Goal: Communication & Community: Participate in discussion

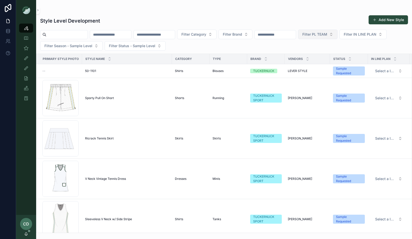
click at [327, 36] on span "Filter PL TEAM" at bounding box center [315, 34] width 25 height 5
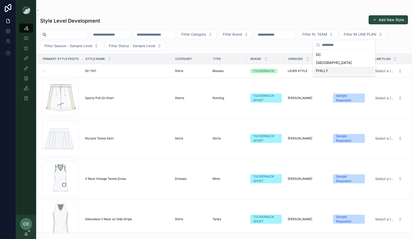
click at [332, 71] on div "PHILLY" at bounding box center [344, 71] width 60 height 8
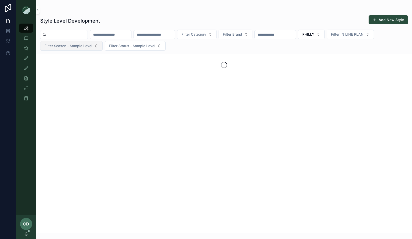
click at [88, 47] on span "Filter Season - Sample Level" at bounding box center [68, 45] width 48 height 5
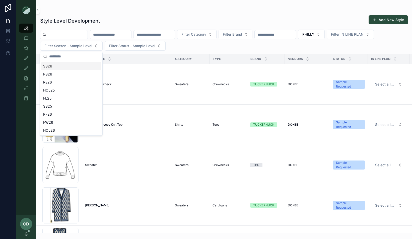
click at [185, 44] on div "Filter Category Filter Brand PHILLY Filter IN LINE PLAN Filter Season - Sample …" at bounding box center [224, 40] width 376 height 21
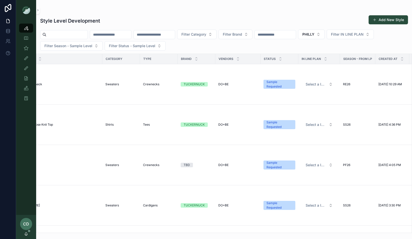
scroll to position [0, 33]
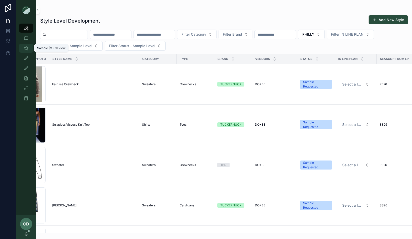
click at [30, 49] on div "Sample (MPN) View" at bounding box center [26, 48] width 8 height 8
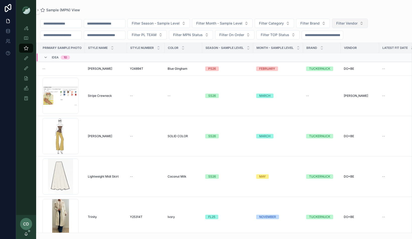
click at [358, 26] on span "Filter Vendor" at bounding box center [346, 23] width 21 height 5
click at [167, 34] on button "Filter PL TEAM" at bounding box center [147, 35] width 39 height 10
click at [132, 73] on div "PHILLY" at bounding box center [160, 71] width 60 height 8
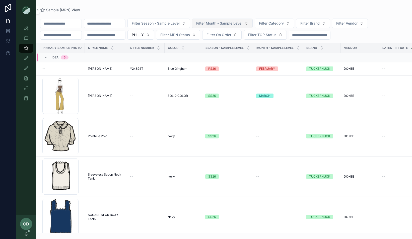
click at [211, 21] on span "Filter Month - Sample Level" at bounding box center [219, 23] width 46 height 5
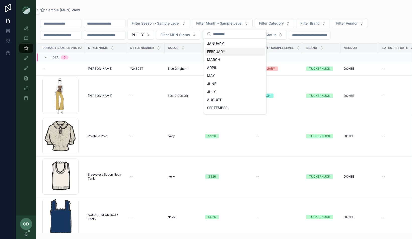
click at [215, 52] on div "FEBRUARY" at bounding box center [235, 52] width 60 height 8
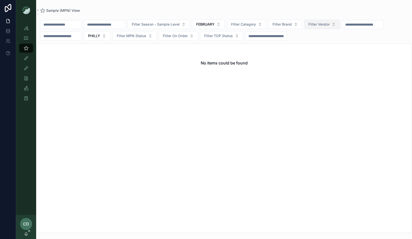
click at [328, 28] on button "Filter Vendor" at bounding box center [322, 25] width 36 height 10
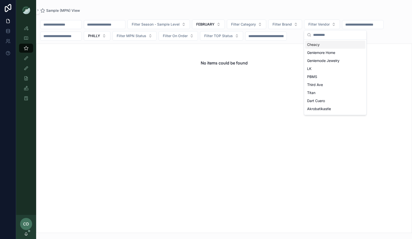
click at [296, 17] on div "Filter Season - Sample Level FEBRUARY Filter Category Filter Brand Filter Vendo…" at bounding box center [224, 123] width 376 height 220
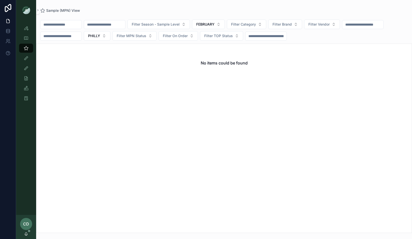
click at [26, 12] on img "scrollable content" at bounding box center [26, 10] width 8 height 8
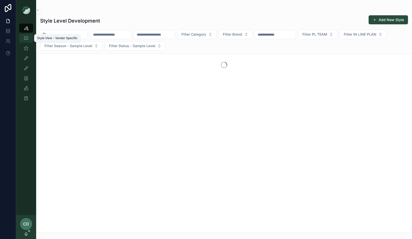
click at [24, 34] on link "Style View - Vendor Specific" at bounding box center [26, 38] width 14 height 9
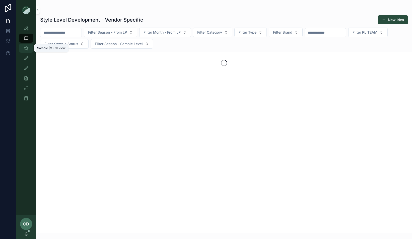
click at [26, 48] on icon "scrollable content" at bounding box center [26, 48] width 5 height 5
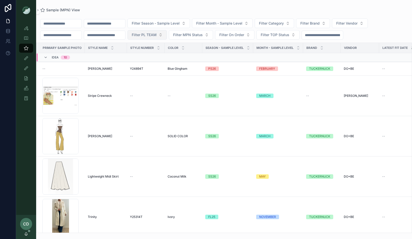
click at [156, 33] on span "Filter PL TEAM" at bounding box center [144, 34] width 25 height 5
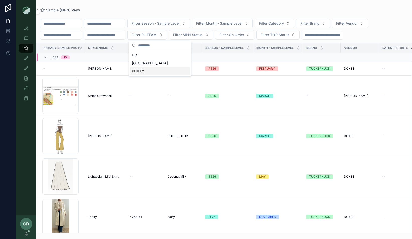
click at [149, 68] on div "PHILLY" at bounding box center [160, 71] width 60 height 8
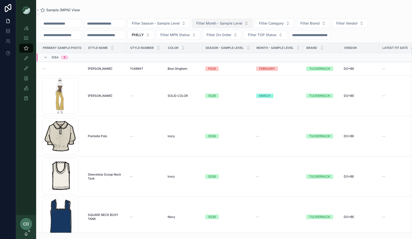
click at [243, 25] on span "Filter Month - Sample Level" at bounding box center [219, 23] width 46 height 5
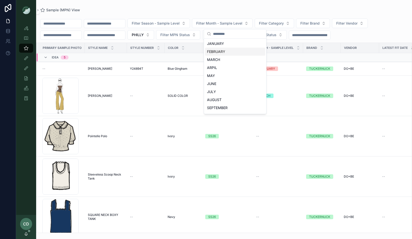
click at [231, 53] on div "FEBRUARY" at bounding box center [235, 52] width 60 height 8
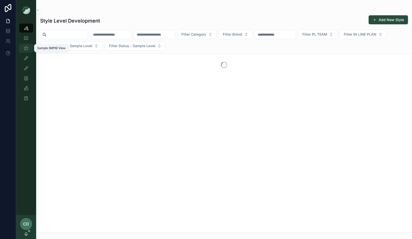
click at [27, 49] on icon "scrollable content" at bounding box center [26, 48] width 5 height 5
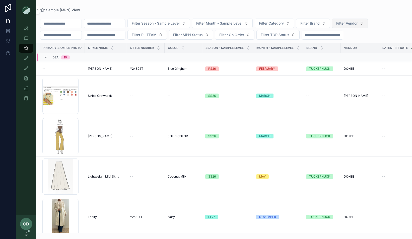
click at [358, 22] on span "Filter Vendor" at bounding box center [346, 23] width 21 height 5
click at [330, 19] on button "Filter Brand" at bounding box center [313, 24] width 34 height 10
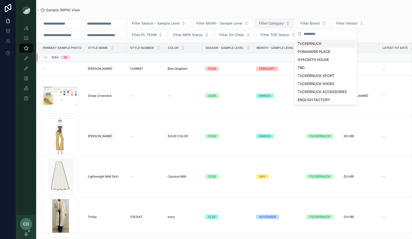
click at [284, 22] on span "Filter Category" at bounding box center [271, 23] width 25 height 5
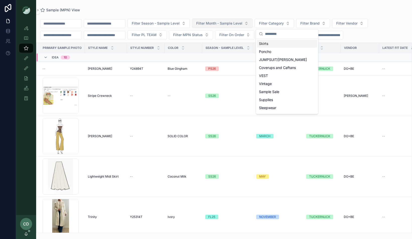
click at [248, 26] on button "Filter Month - Sample Level" at bounding box center [222, 24] width 61 height 10
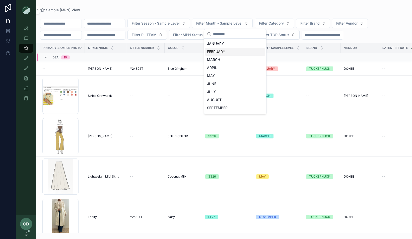
click at [233, 53] on div "FEBRUARY" at bounding box center [235, 52] width 60 height 8
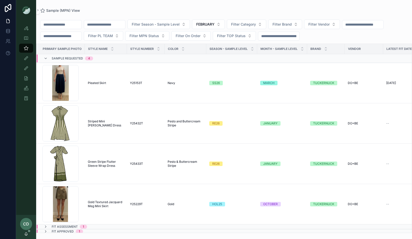
click at [224, 12] on div "Sample (MPN) View" at bounding box center [224, 10] width 368 height 5
click at [113, 36] on span "Filter PL TEAM" at bounding box center [100, 35] width 25 height 5
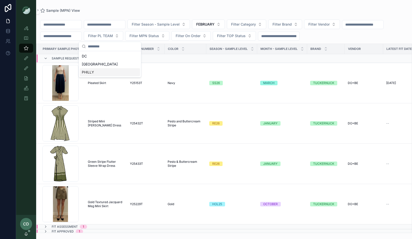
click at [107, 72] on div "PHILLY" at bounding box center [110, 72] width 60 height 8
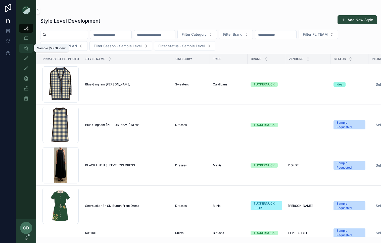
click at [28, 49] on icon "scrollable content" at bounding box center [26, 48] width 5 height 5
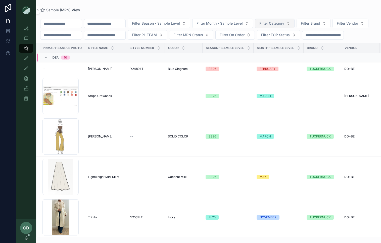
click at [264, 24] on span "Filter Category" at bounding box center [271, 23] width 25 height 5
click at [165, 40] on div "Filter Season - Sample Level Filter Month - Sample Level Filter Category Filter…" at bounding box center [208, 29] width 345 height 21
click at [264, 28] on button "Filter Vendor" at bounding box center [350, 24] width 36 height 10
click at [131, 40] on div "Filter Season - Sample Level Filter Month - Sample Level Filter Category Filter…" at bounding box center [208, 29] width 345 height 21
click at [167, 38] on button "Filter PL TEAM" at bounding box center [147, 35] width 39 height 10
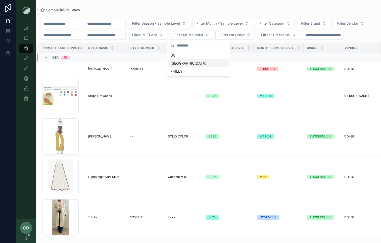
click at [186, 68] on div "PHILLY" at bounding box center [198, 71] width 60 height 8
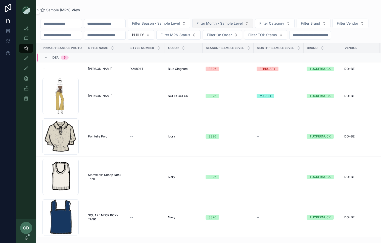
click at [216, 22] on span "Filter Month - Sample Level" at bounding box center [219, 23] width 46 height 5
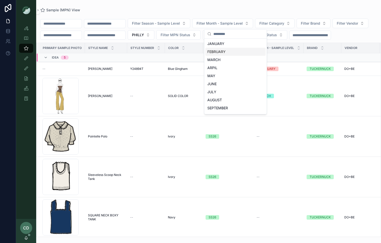
click at [216, 49] on div "FEBRUARY" at bounding box center [235, 52] width 60 height 8
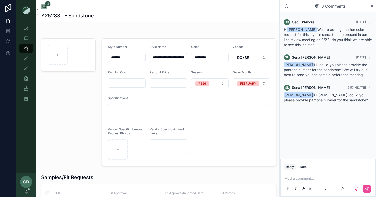
click at [325, 175] on div "Add a comment..." at bounding box center [327, 183] width 88 height 21
click at [315, 178] on p "scrollable content" at bounding box center [329, 178] width 88 height 5
click at [366, 189] on icon "scrollable content" at bounding box center [367, 189] width 4 height 4
click at [373, 9] on div "3 Comments" at bounding box center [327, 6] width 96 height 12
click at [372, 8] on div "3 Comments" at bounding box center [327, 6] width 96 height 12
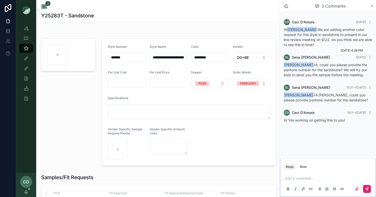
click at [372, 7] on icon "scrollable content" at bounding box center [372, 6] width 4 height 4
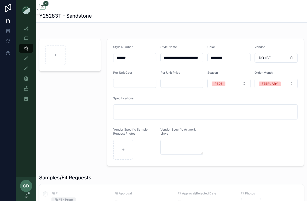
drag, startPoint x: 28, startPoint y: 198, endPoint x: 28, endPoint y: 195, distance: 2.8
click at [28, 196] on div "CD [PERSON_NAME]" at bounding box center [26, 189] width 20 height 24
click at [28, 195] on icon "scrollable content" at bounding box center [26, 196] width 4 height 4
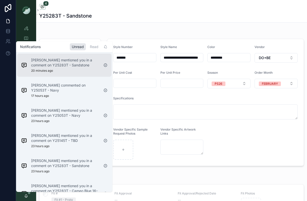
click at [76, 67] on div "[PERSON_NAME] mentioned you in a comment on Y25283T - Sandstone 20 minutes ago" at bounding box center [65, 65] width 68 height 15
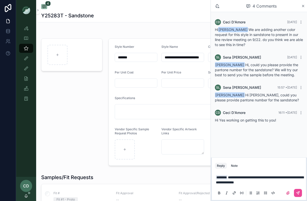
click at [266, 177] on span "**********" at bounding box center [260, 179] width 88 height 9
click at [280, 181] on p "**********" at bounding box center [260, 180] width 88 height 10
click at [299, 194] on icon "scrollable content" at bounding box center [298, 193] width 4 height 4
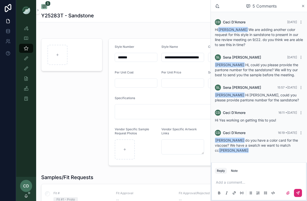
click at [114, 58] on form "**********" at bounding box center [206, 102] width 195 height 127
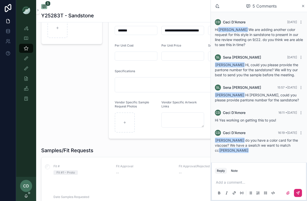
scroll to position [28, 0]
